Goal: Transaction & Acquisition: Make payment

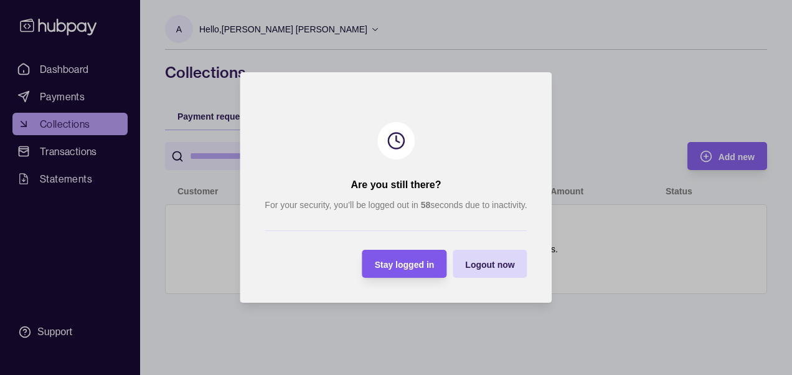
click at [425, 263] on span "Stay logged in" at bounding box center [405, 265] width 60 height 10
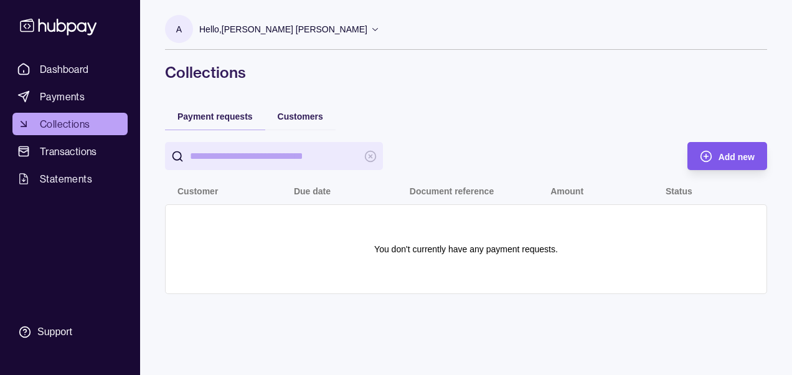
click at [725, 153] on span "Add new" at bounding box center [736, 157] width 36 height 10
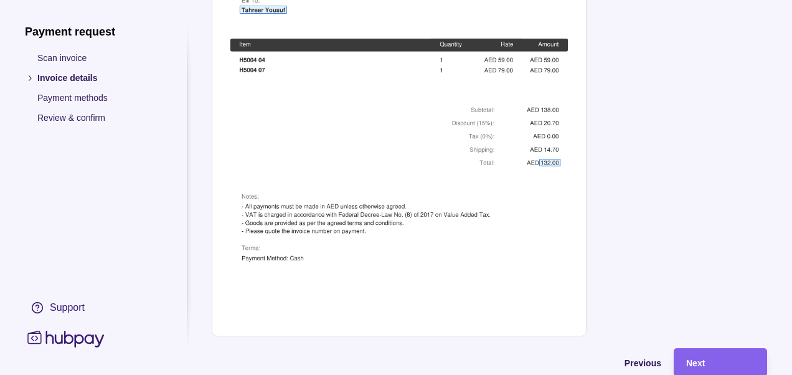
scroll to position [598, 0]
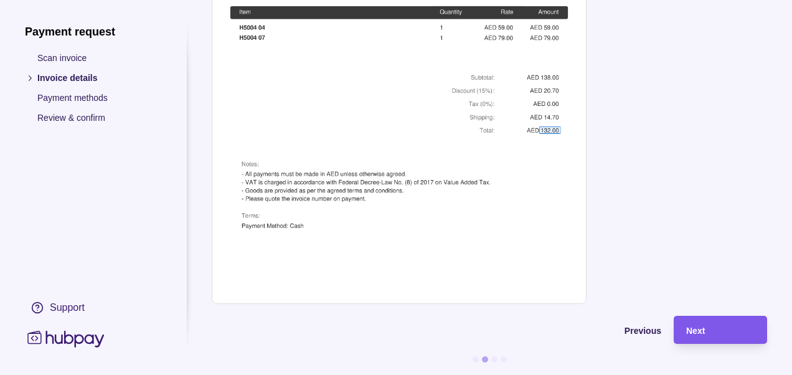
click at [697, 326] on span "Next" at bounding box center [695, 331] width 19 height 10
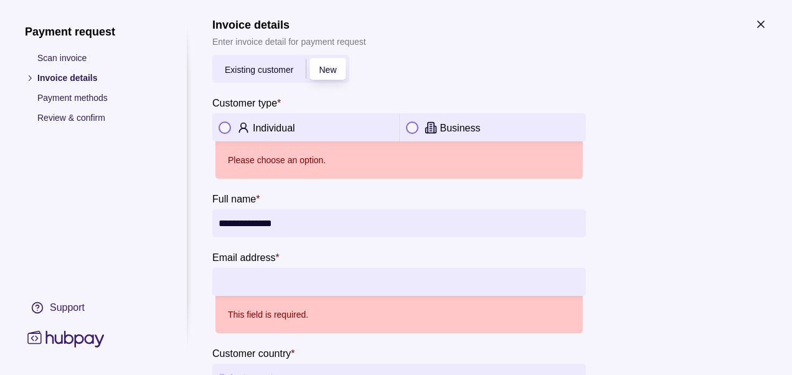
scroll to position [8, 0]
click at [265, 123] on p "Individual" at bounding box center [274, 126] width 42 height 11
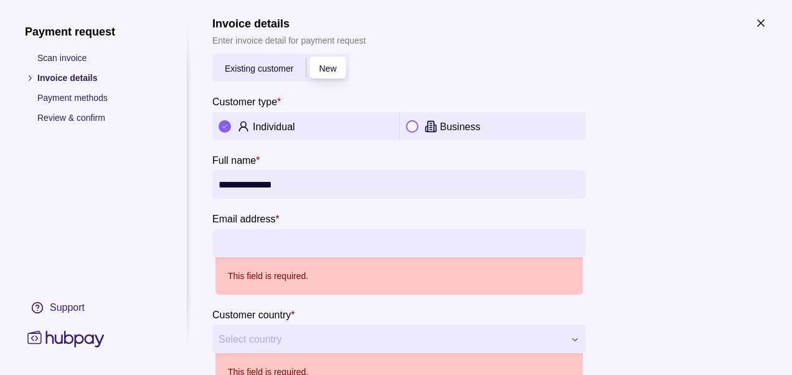
click at [323, 257] on div "This field is required." at bounding box center [398, 275] width 367 height 37
click at [324, 248] on input "Email address *" at bounding box center [399, 243] width 361 height 28
type input "**********"
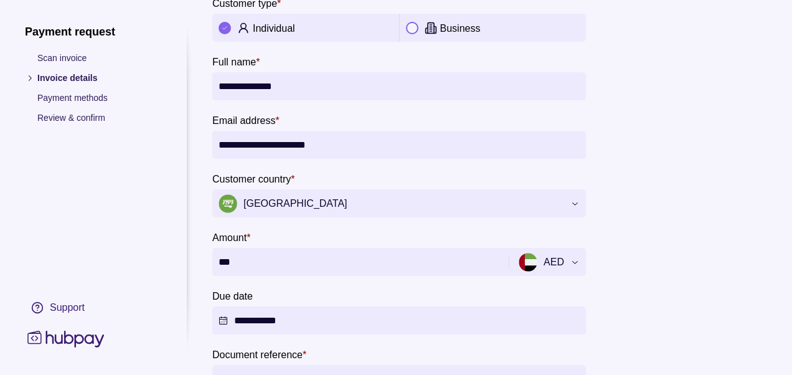
scroll to position [108, 0]
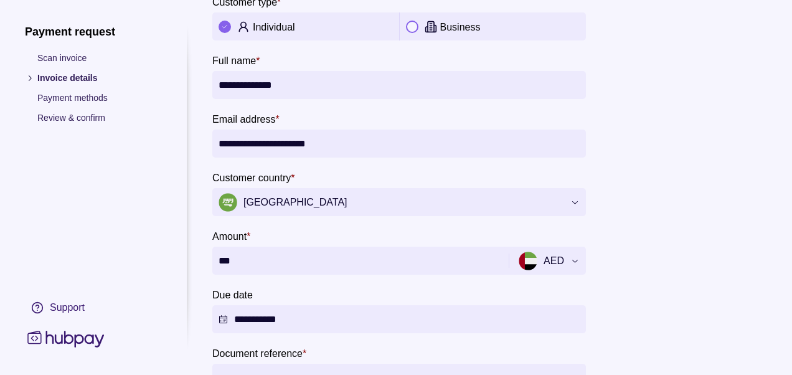
click at [573, 212] on button "[GEOGRAPHIC_DATA]" at bounding box center [399, 202] width 374 height 28
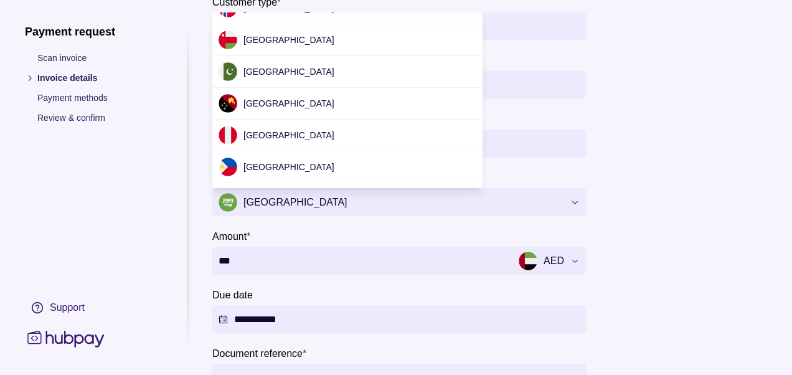
scroll to position [3833, 0]
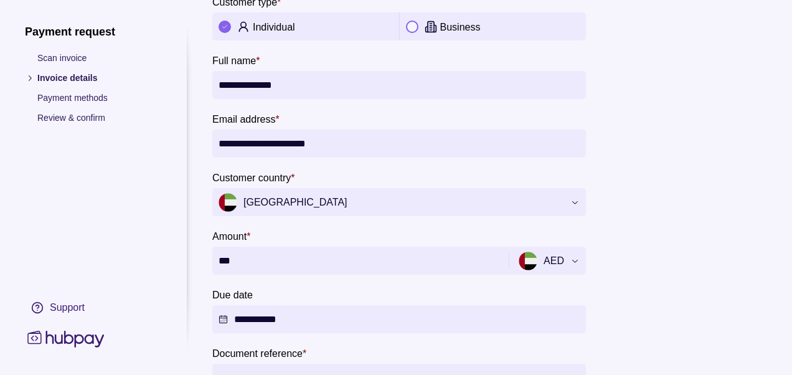
click at [666, 194] on section "**********" at bounding box center [489, 350] width 555 height 867
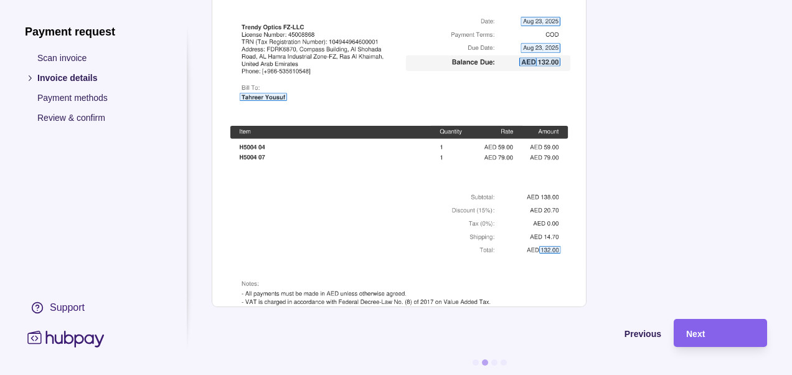
scroll to position [598, 0]
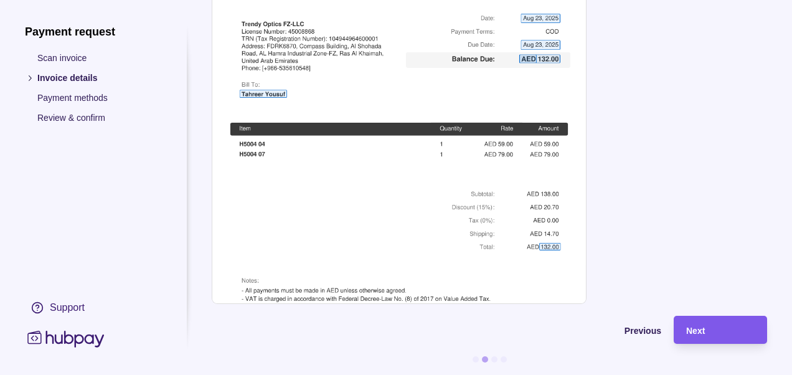
click at [702, 326] on span "Next" at bounding box center [695, 331] width 19 height 10
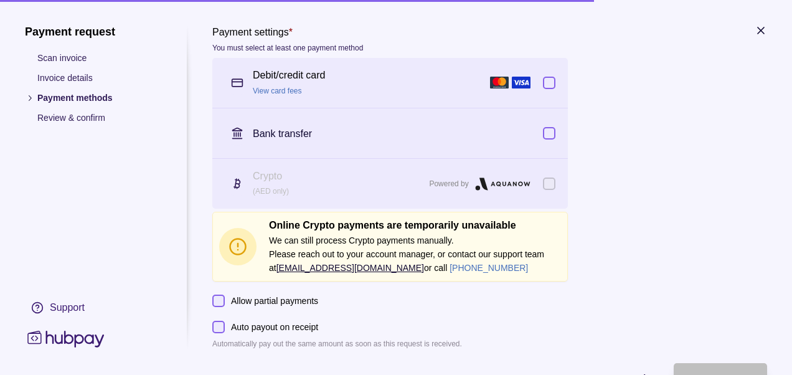
scroll to position [0, 0]
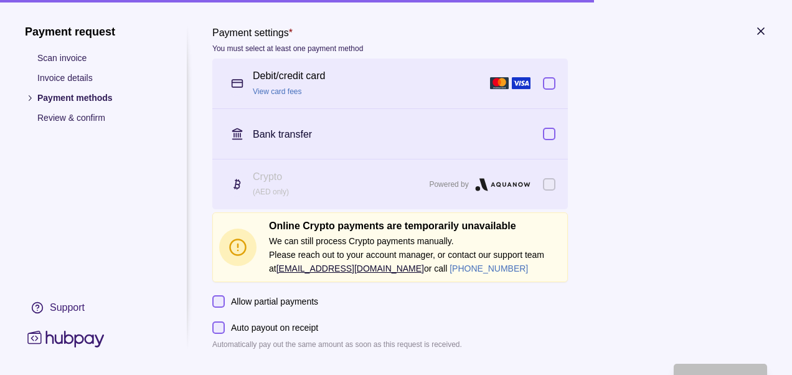
click at [548, 130] on button "button" at bounding box center [549, 134] width 12 height 12
click at [550, 82] on button "button" at bounding box center [549, 83] width 12 height 12
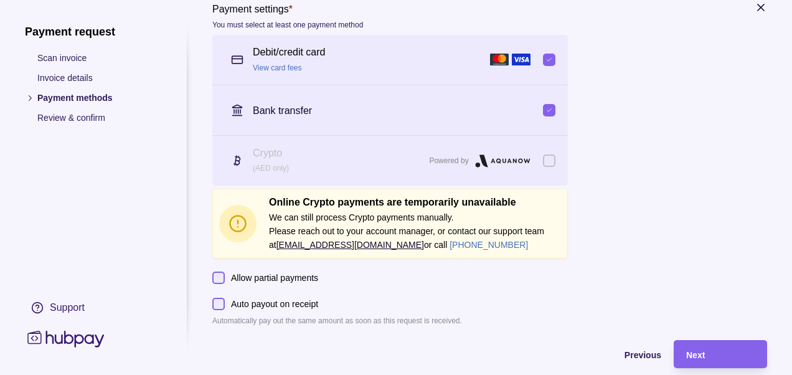
scroll to position [57, 0]
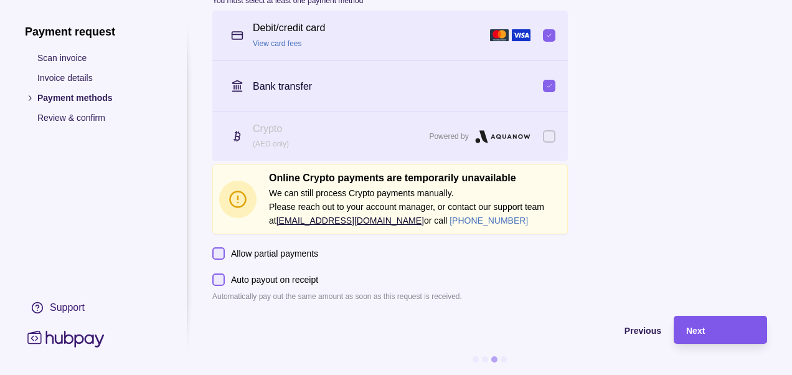
click at [684, 331] on div "Next" at bounding box center [710, 330] width 87 height 28
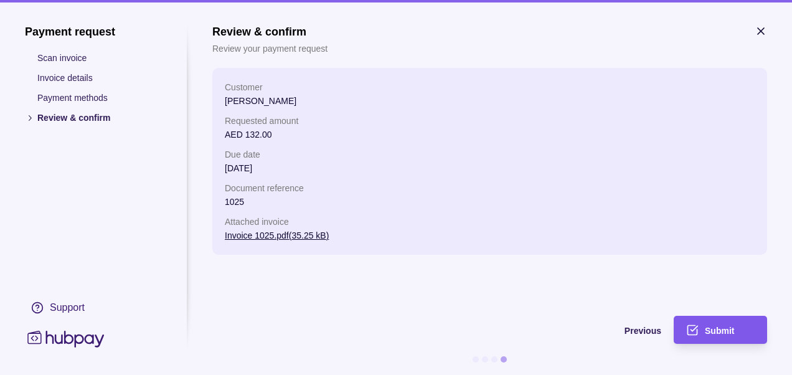
click at [696, 332] on icon "submit" at bounding box center [692, 330] width 12 height 12
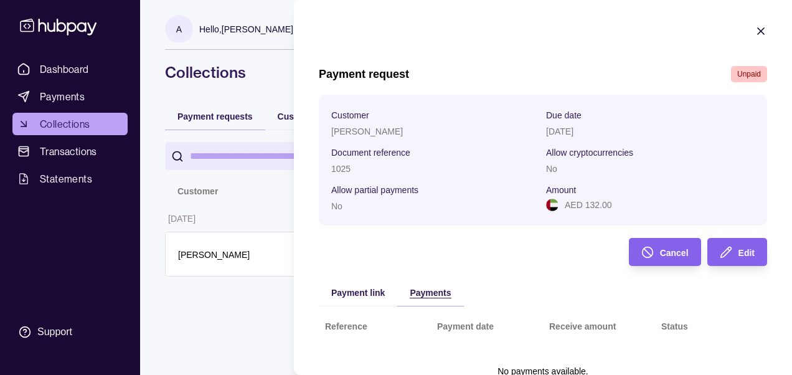
click at [434, 298] on div "Payments" at bounding box center [430, 291] width 41 height 15
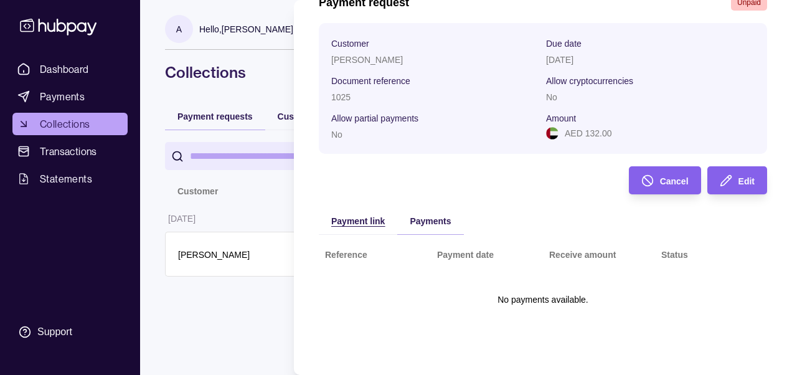
click at [362, 225] on div "Payment link" at bounding box center [358, 220] width 54 height 15
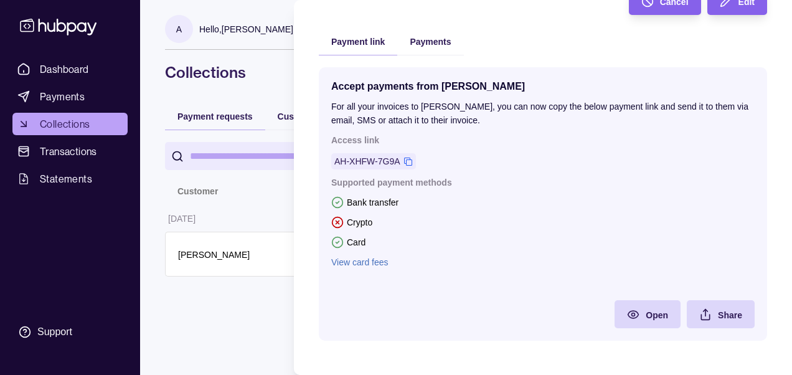
scroll to position [250, 0]
click at [362, 261] on link "View card fees" at bounding box center [542, 263] width 423 height 14
click at [718, 311] on span "Share" at bounding box center [730, 316] width 24 height 10
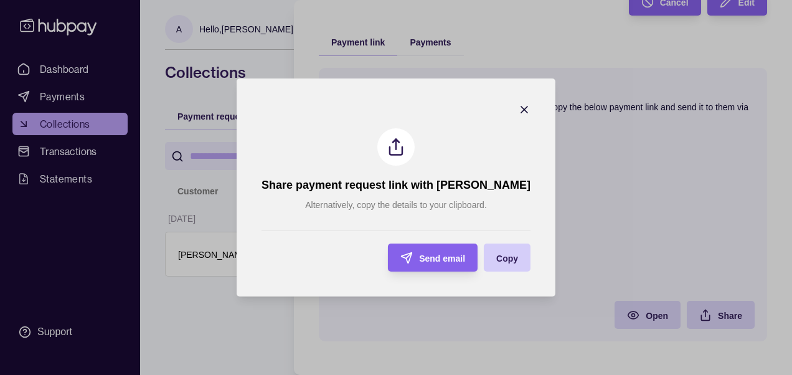
click at [512, 262] on section "Copy" at bounding box center [507, 257] width 47 height 28
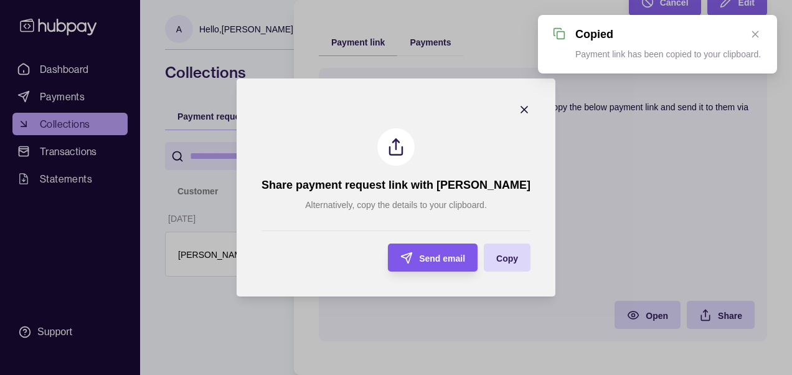
click at [454, 260] on span "Send email" at bounding box center [442, 258] width 46 height 10
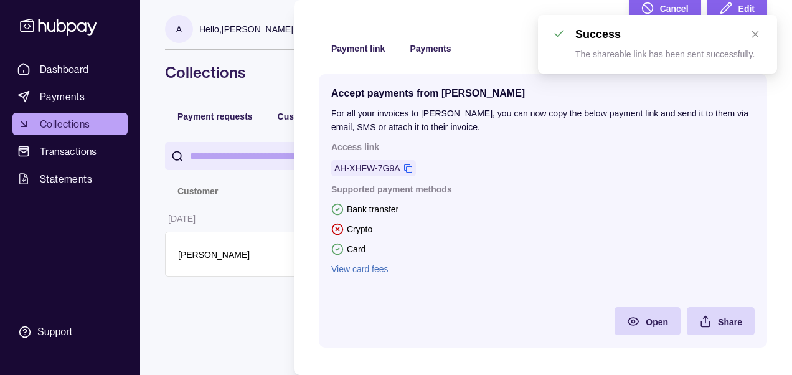
scroll to position [254, 0]
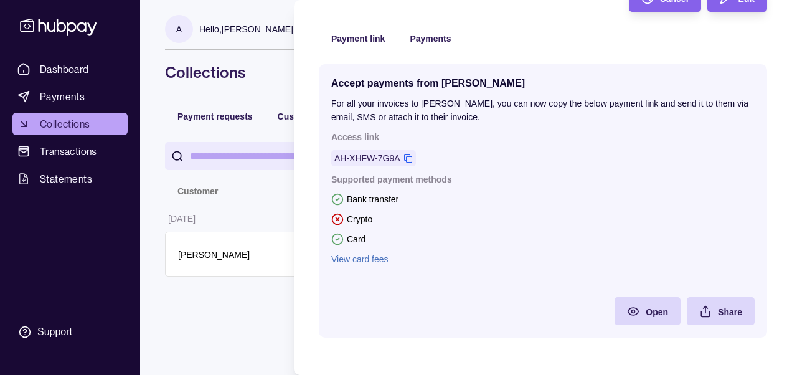
click at [450, 259] on link "View card fees" at bounding box center [542, 259] width 423 height 14
click at [255, 227] on html "Dashboard Payments Collections Transactions Statements Support A Hello, [PERSON…" at bounding box center [396, 187] width 792 height 375
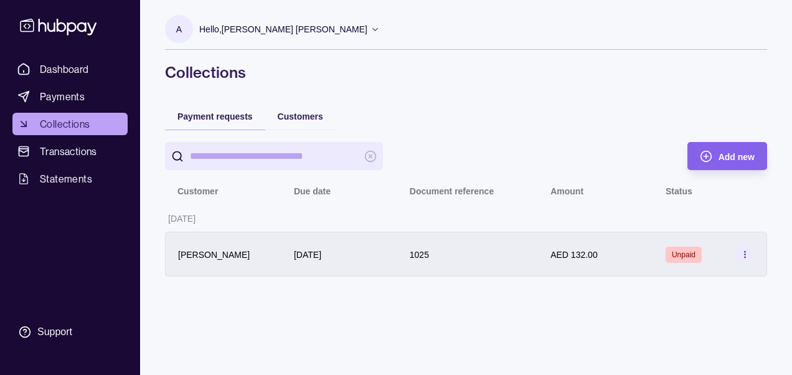
click at [744, 251] on circle at bounding box center [744, 251] width 1 height 1
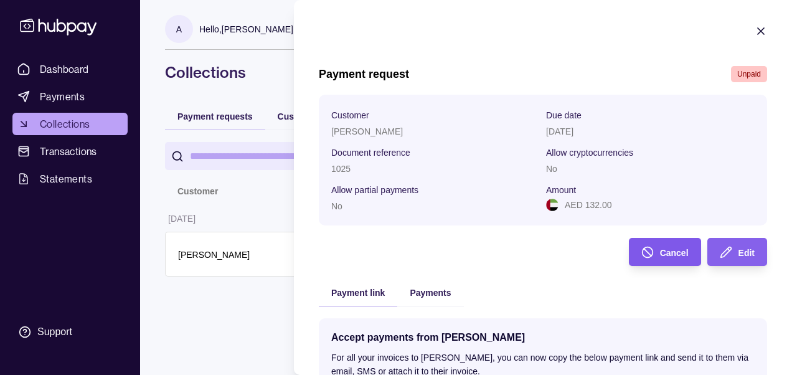
click at [666, 252] on span "Cancel" at bounding box center [674, 253] width 29 height 10
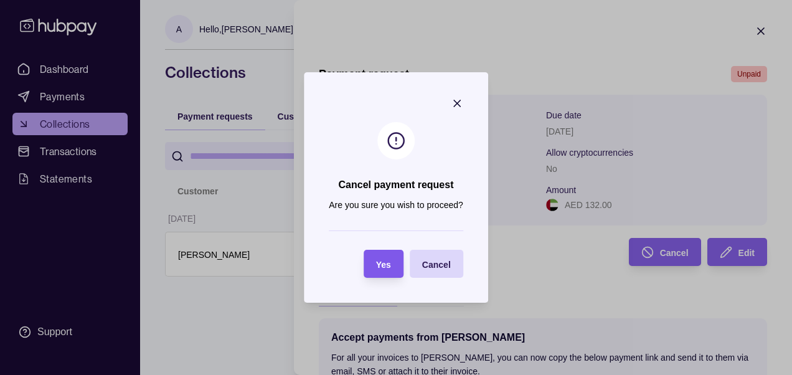
click at [390, 263] on span "Yes" at bounding box center [383, 265] width 15 height 10
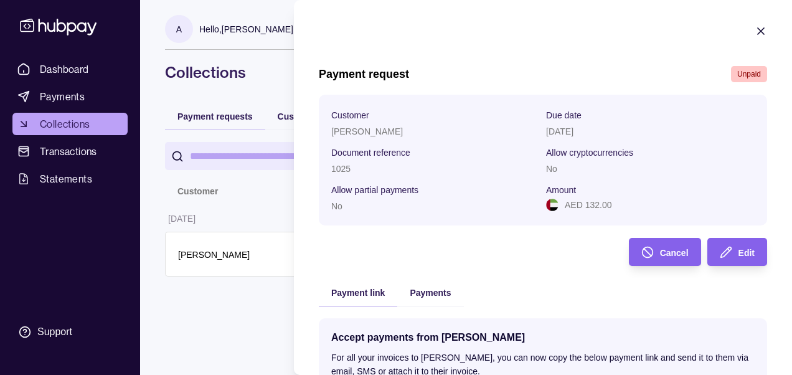
click at [758, 29] on icon "button" at bounding box center [761, 31] width 6 height 6
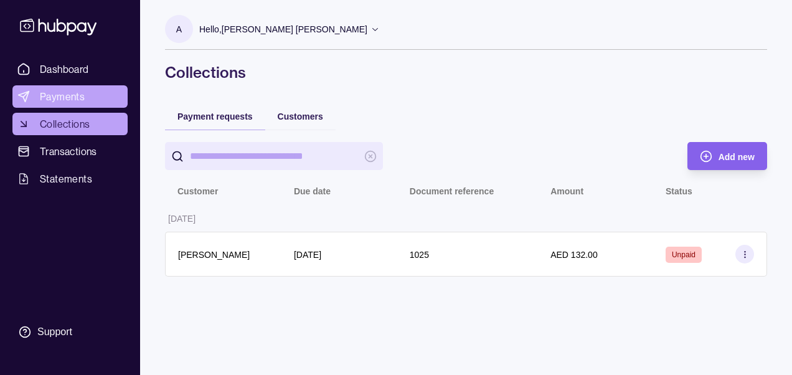
click at [76, 95] on span "Payments" at bounding box center [62, 96] width 45 height 15
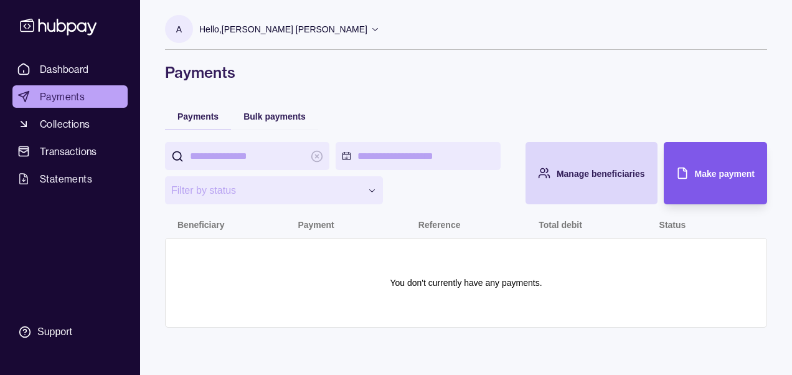
click at [736, 156] on div "Make payment" at bounding box center [705, 173] width 97 height 62
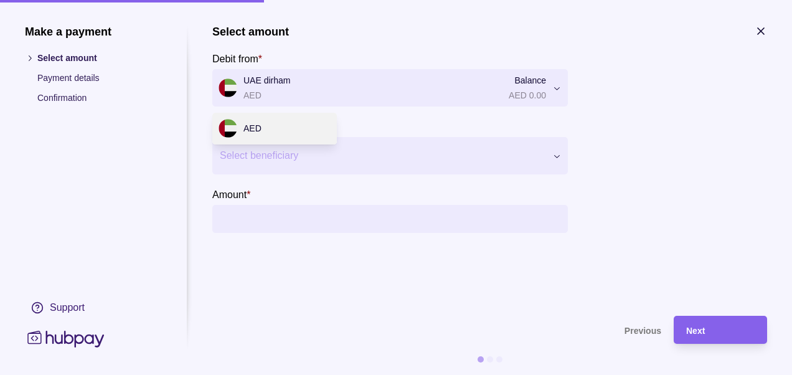
click at [446, 374] on div "Make a payment Select amount Payment details Confirmation Support Select amount…" at bounding box center [396, 375] width 792 height 0
click at [462, 374] on div "Make a payment Select amount Payment details Confirmation Support Select amount…" at bounding box center [396, 375] width 792 height 0
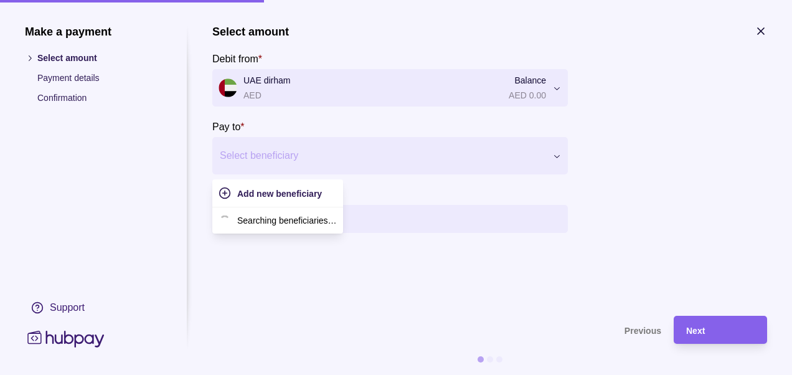
click at [415, 151] on div at bounding box center [382, 155] width 325 height 17
click at [317, 194] on span "Add new beneficiary" at bounding box center [279, 194] width 85 height 10
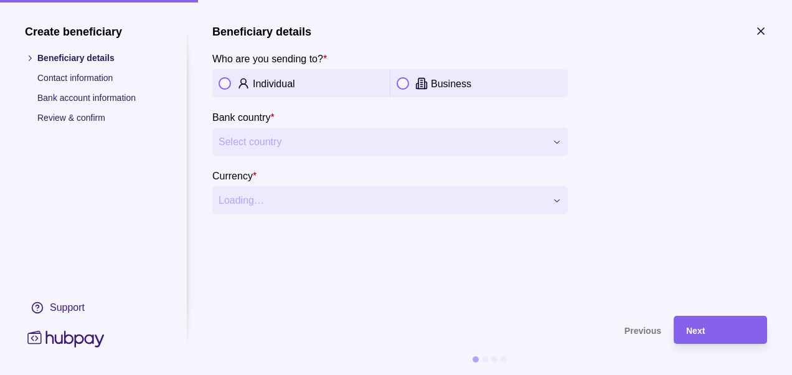
click at [350, 153] on button "Select country" at bounding box center [389, 142] width 355 height 28
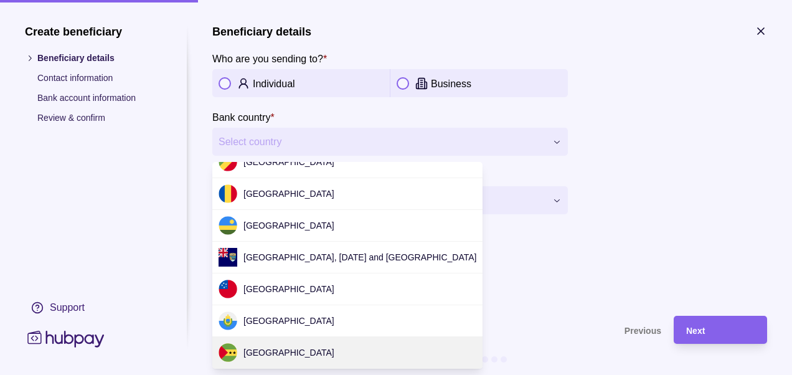
scroll to position [3182, 0]
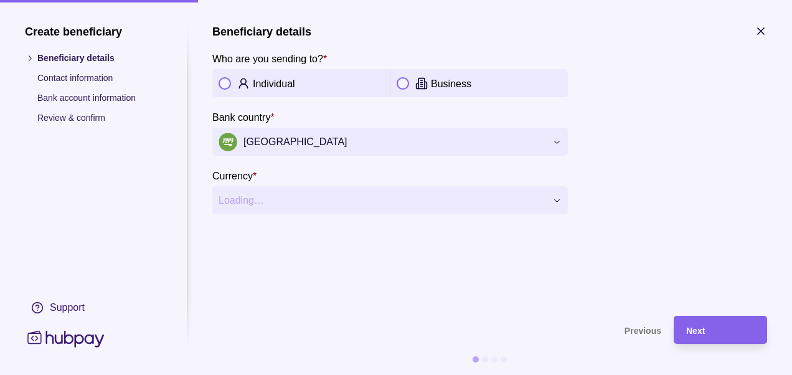
click at [294, 86] on p "Individual" at bounding box center [274, 83] width 42 height 11
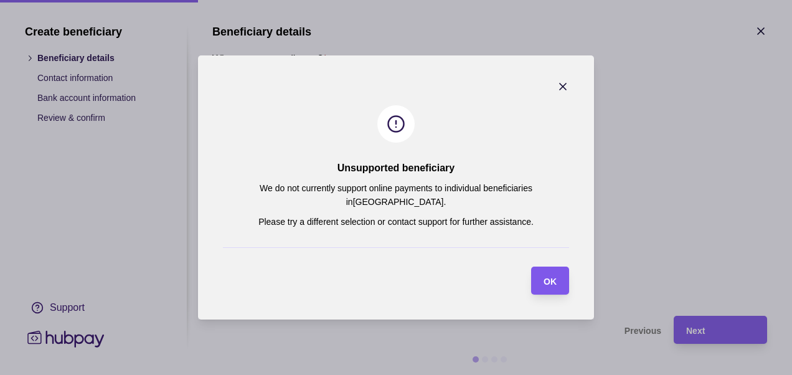
click at [548, 276] on span "OK" at bounding box center [549, 281] width 13 height 10
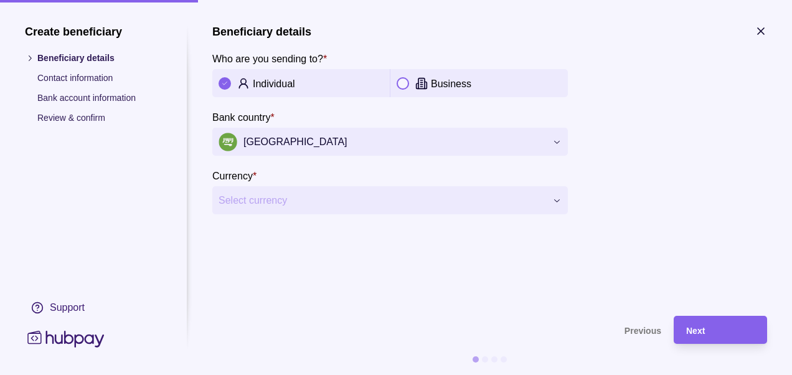
click at [418, 83] on icon at bounding box center [417, 85] width 2 height 5
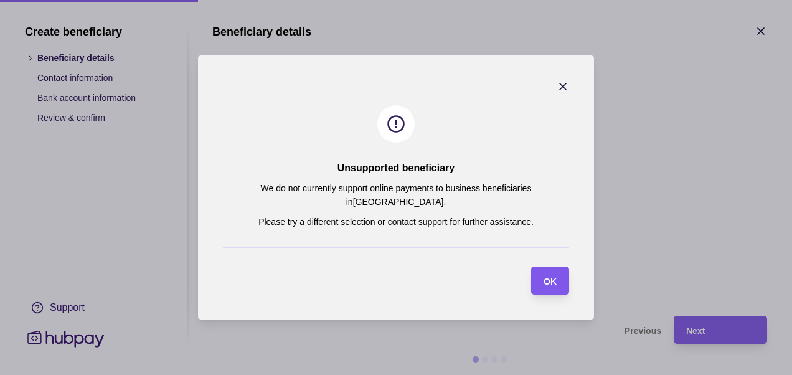
click at [545, 276] on span "OK" at bounding box center [549, 281] width 13 height 10
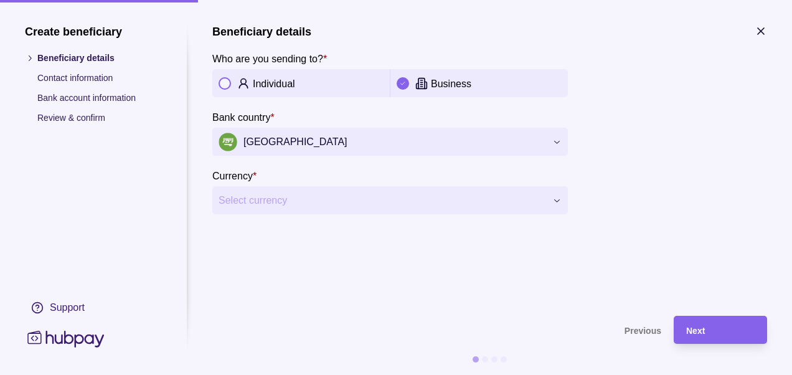
click at [272, 83] on p "Individual" at bounding box center [274, 83] width 42 height 11
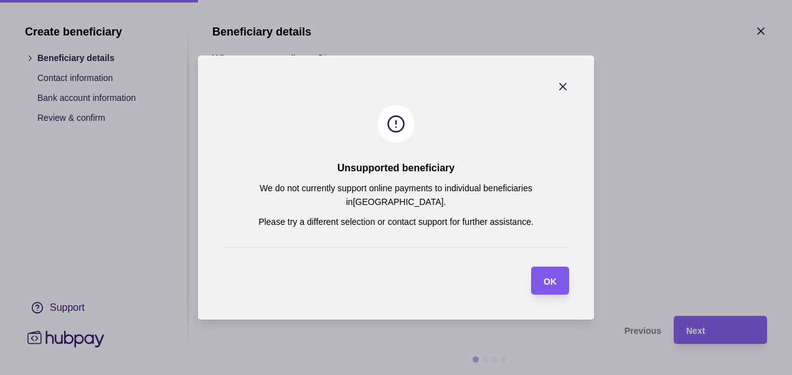
click at [545, 266] on div "OK" at bounding box center [541, 280] width 32 height 28
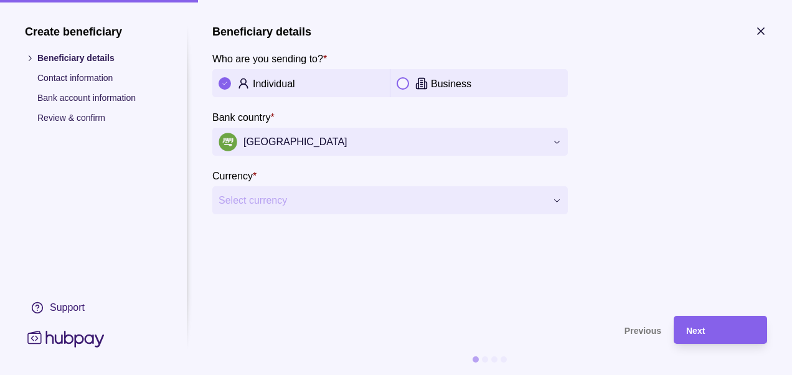
click at [397, 151] on span "[GEOGRAPHIC_DATA]" at bounding box center [382, 142] width 327 height 19
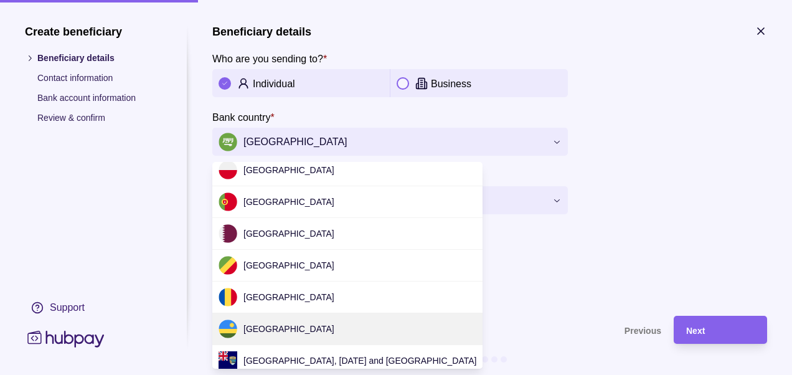
scroll to position [865, 0]
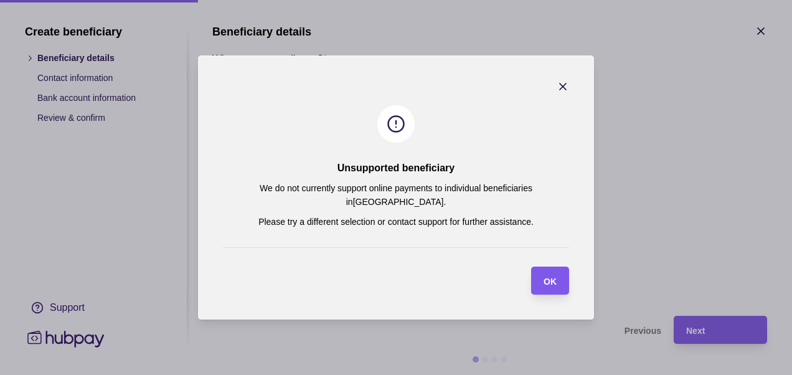
click at [532, 266] on div "OK" at bounding box center [541, 280] width 32 height 28
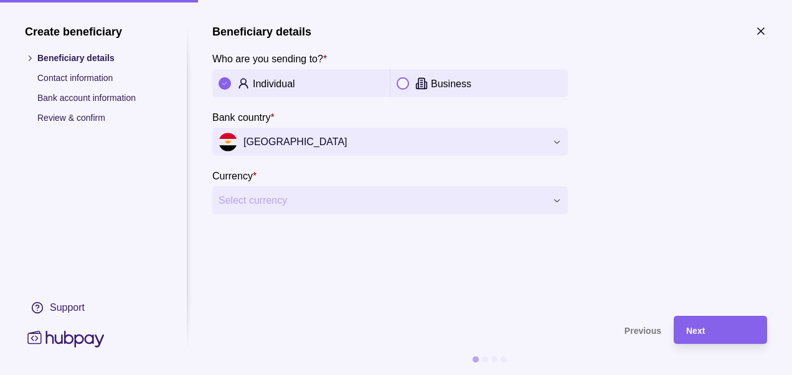
click at [408, 87] on button "button" at bounding box center [403, 83] width 12 height 12
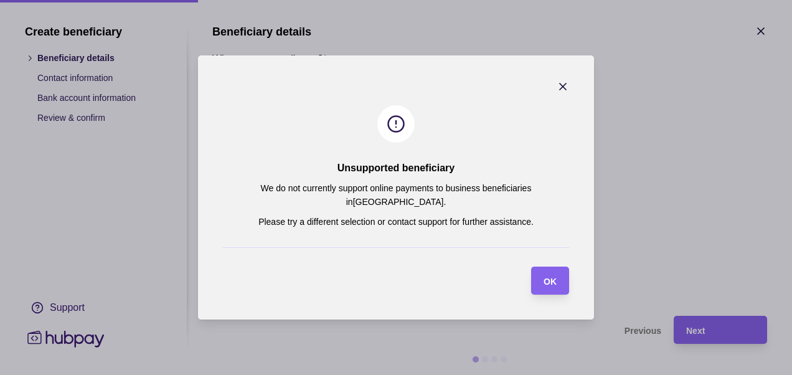
click at [557, 90] on icon "button" at bounding box center [563, 86] width 12 height 12
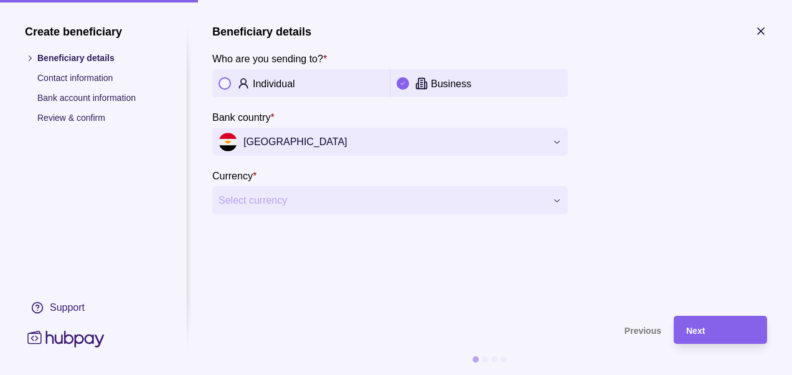
click at [261, 87] on p "Individual" at bounding box center [274, 83] width 42 height 11
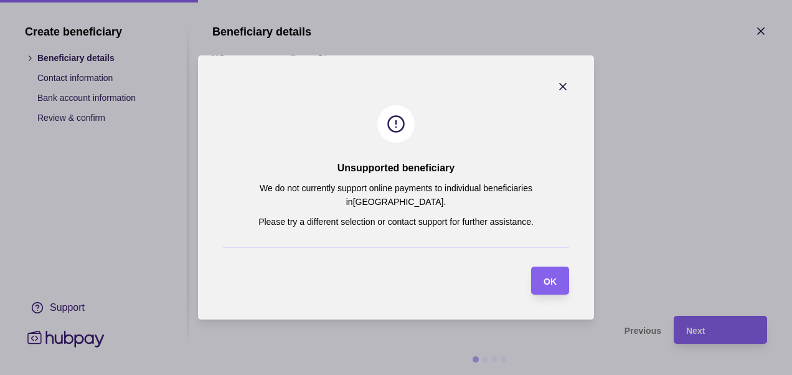
click at [557, 93] on icon "button" at bounding box center [563, 86] width 12 height 12
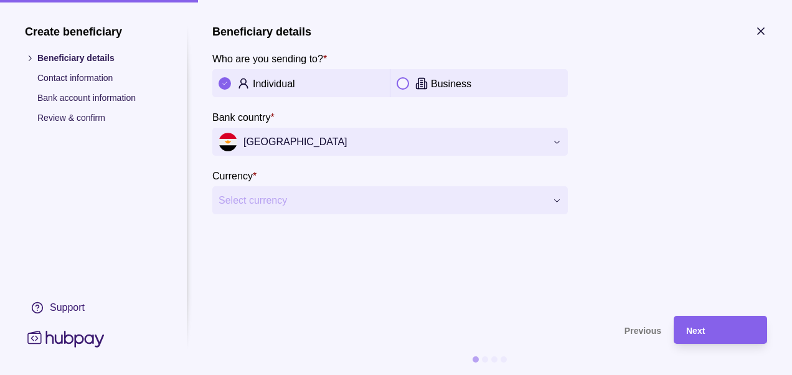
click at [387, 151] on span "[GEOGRAPHIC_DATA]" at bounding box center [382, 142] width 327 height 19
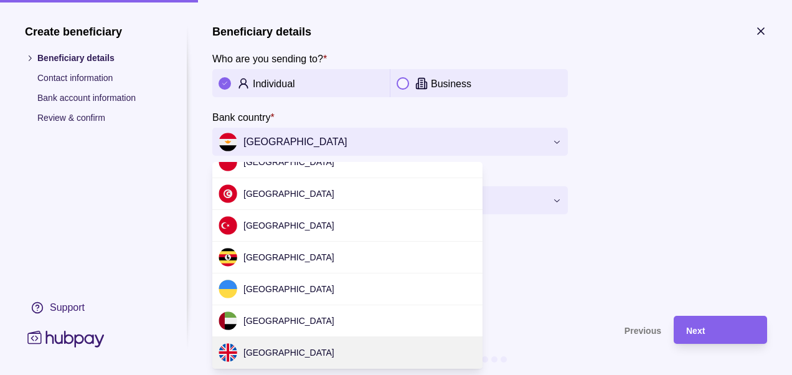
scroll to position [3944, 0]
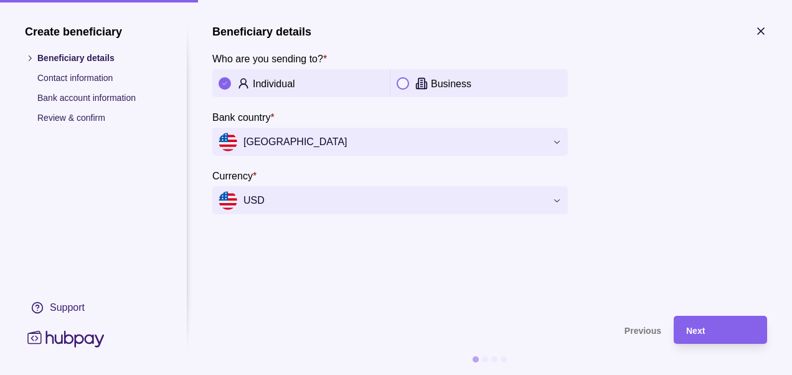
click at [413, 82] on div "Business" at bounding box center [479, 83] width 165 height 15
click at [702, 354] on section "Previous Next" at bounding box center [489, 345] width 555 height 59
click at [702, 336] on div "Next" at bounding box center [720, 329] width 68 height 15
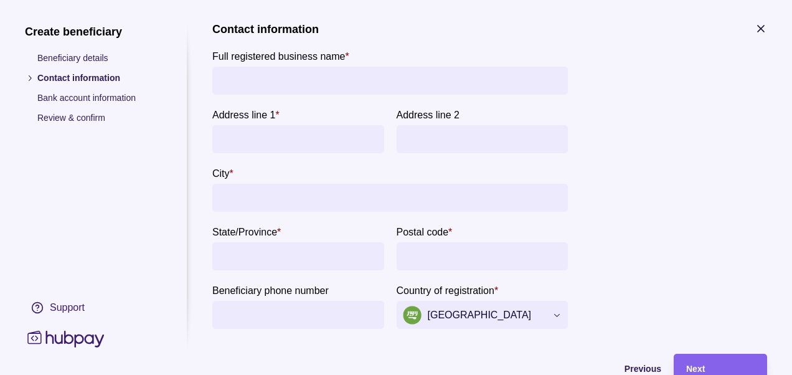
scroll to position [0, 0]
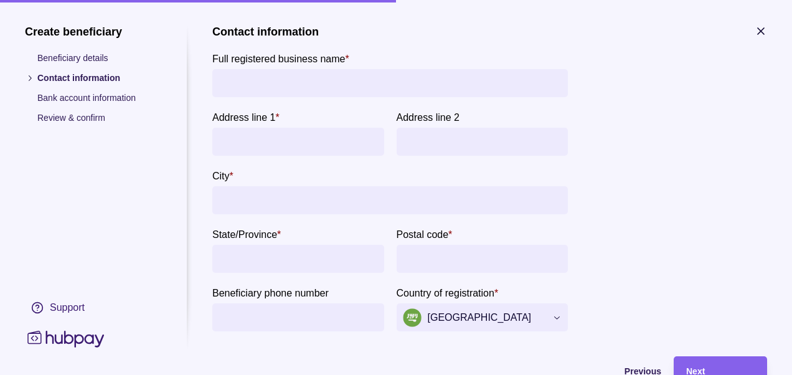
click at [763, 32] on icon "button" at bounding box center [760, 31] width 12 height 12
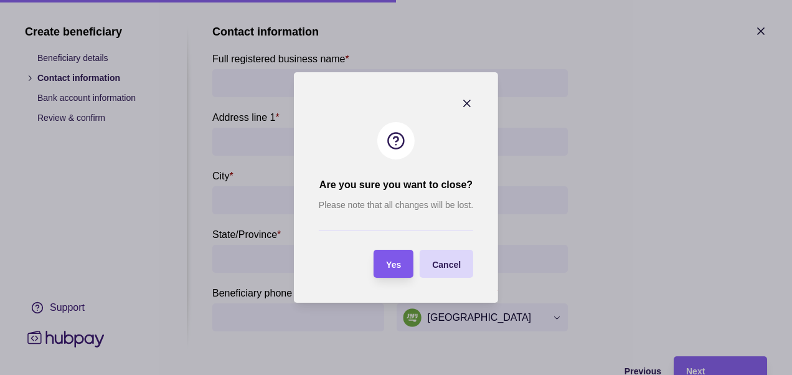
click at [392, 262] on span "Yes" at bounding box center [393, 265] width 15 height 10
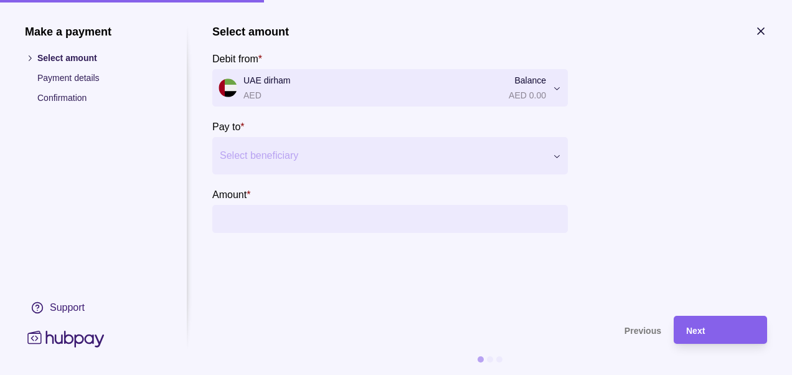
click at [769, 26] on section "Make a payment Select amount Payment details Confirmation Support Select amount…" at bounding box center [396, 187] width 792 height 375
click at [758, 32] on icon "button" at bounding box center [760, 31] width 12 height 12
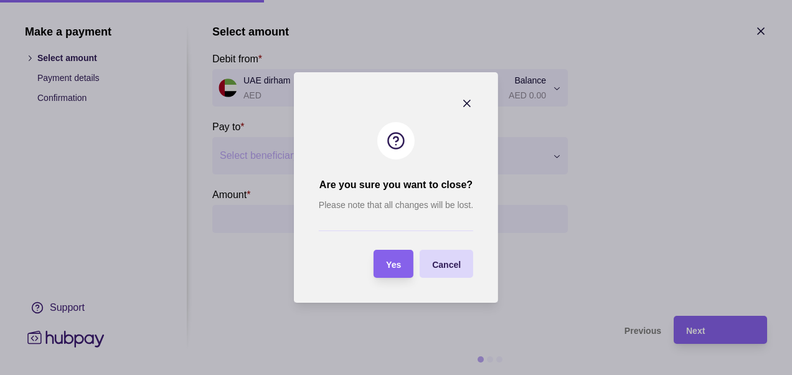
click at [397, 246] on section "Are you sure you want to close? Please note that all changes will be lost. Yes …" at bounding box center [396, 187] width 204 height 230
click at [394, 256] on div "Yes" at bounding box center [393, 263] width 15 height 15
